Goal: Find specific page/section: Find specific page/section

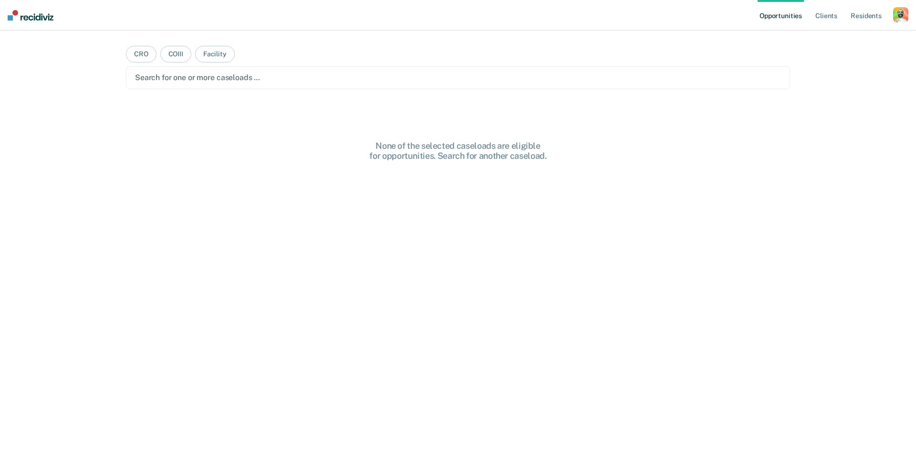
click at [899, 15] on div "button" at bounding box center [900, 14] width 15 height 15
click at [831, 38] on link "Profile" at bounding box center [862, 39] width 77 height 8
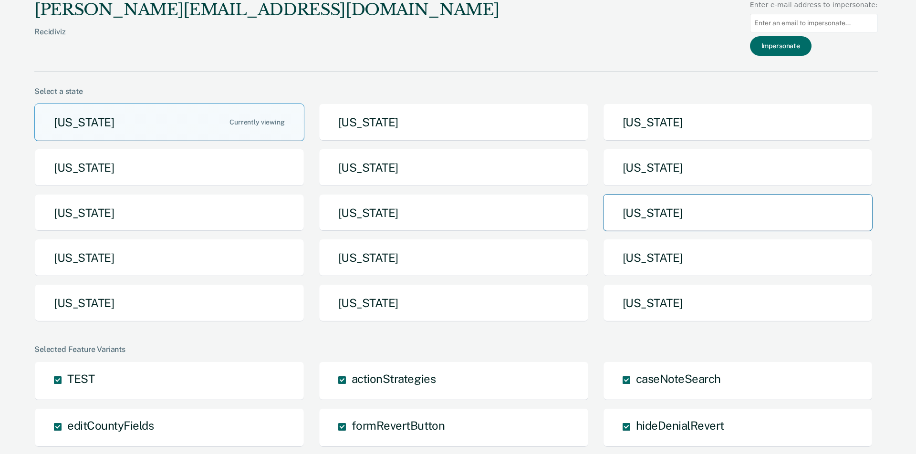
click at [651, 214] on button "[US_STATE]" at bounding box center [738, 213] width 270 height 38
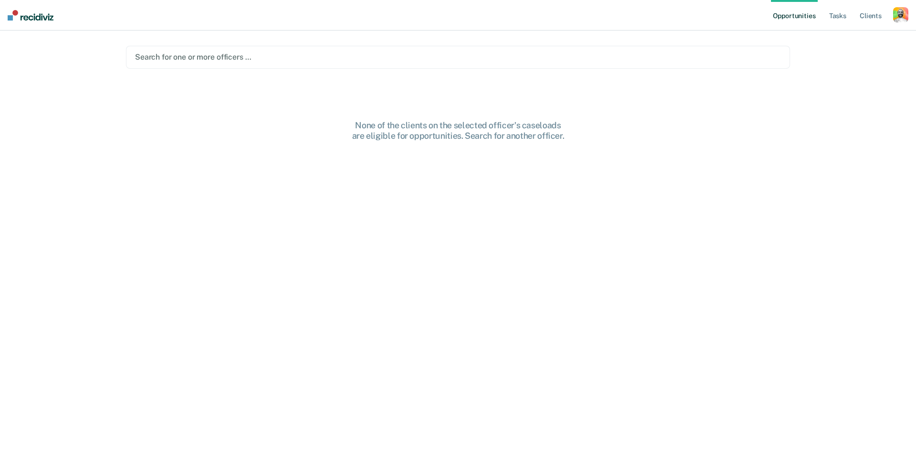
click at [218, 54] on div "Search for one or more officers …" at bounding box center [458, 57] width 646 height 9
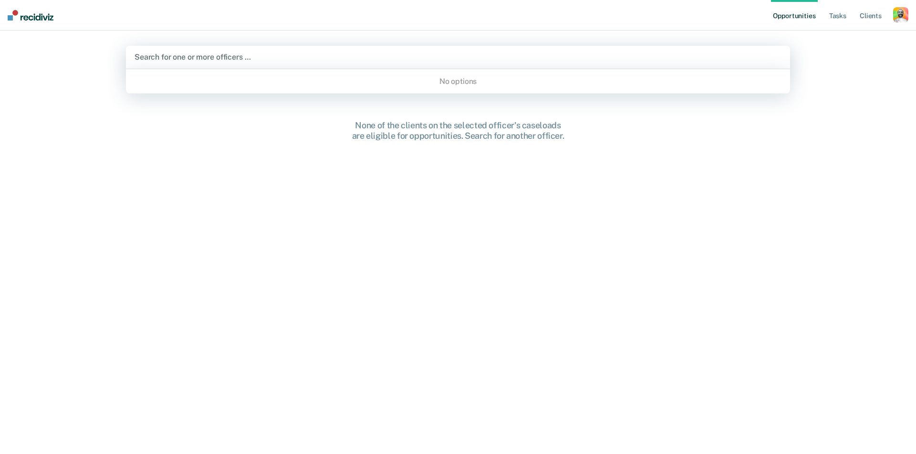
click at [291, 196] on div "None of the clients on the selected officer's caseloads are eligible for opport…" at bounding box center [458, 293] width 664 height 347
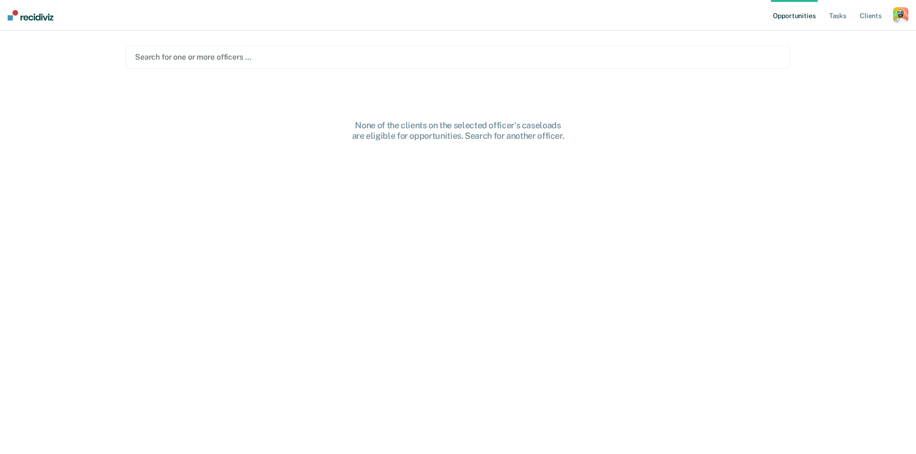
click at [279, 228] on div "None of the clients on the selected officer's caseloads are eligible for opport…" at bounding box center [458, 293] width 664 height 347
click at [840, 15] on link "Tasks" at bounding box center [838, 15] width 21 height 31
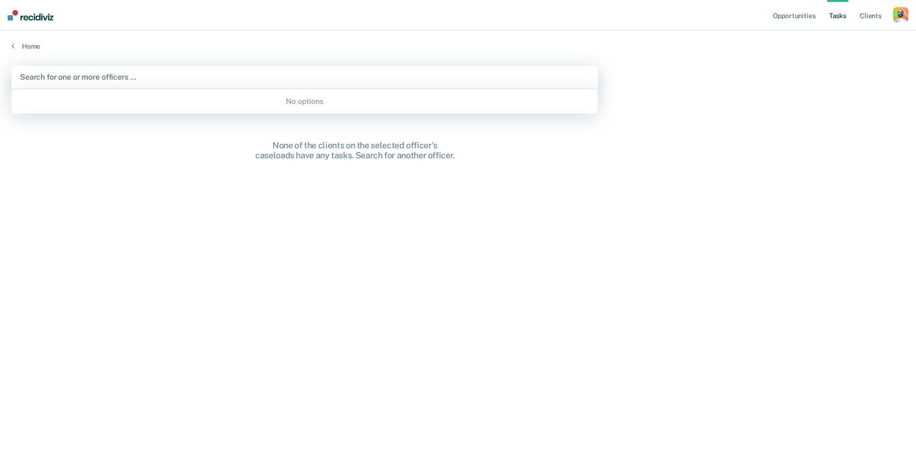
click at [185, 76] on div at bounding box center [304, 77] width 569 height 11
click at [34, 44] on link "Home" at bounding box center [457, 46] width 893 height 9
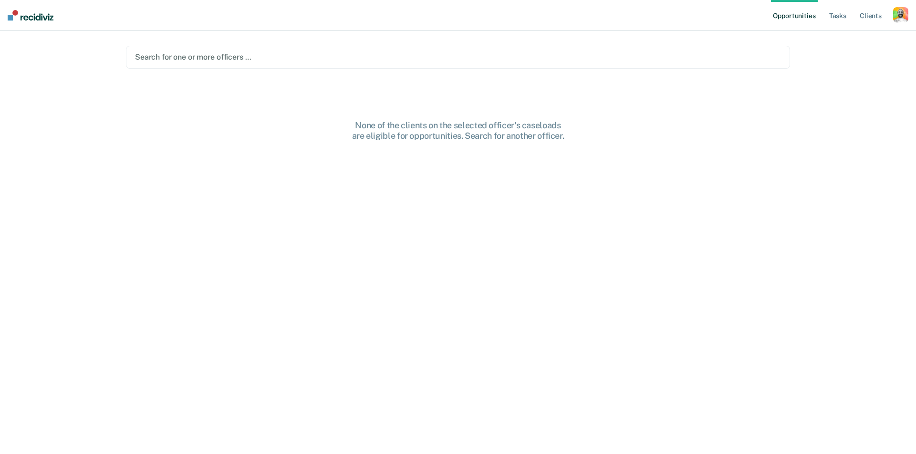
click at [547, 175] on div "None of the clients on the selected officer's caseloads are eligible for opport…" at bounding box center [458, 293] width 664 height 347
